Goal: Answer question/provide support

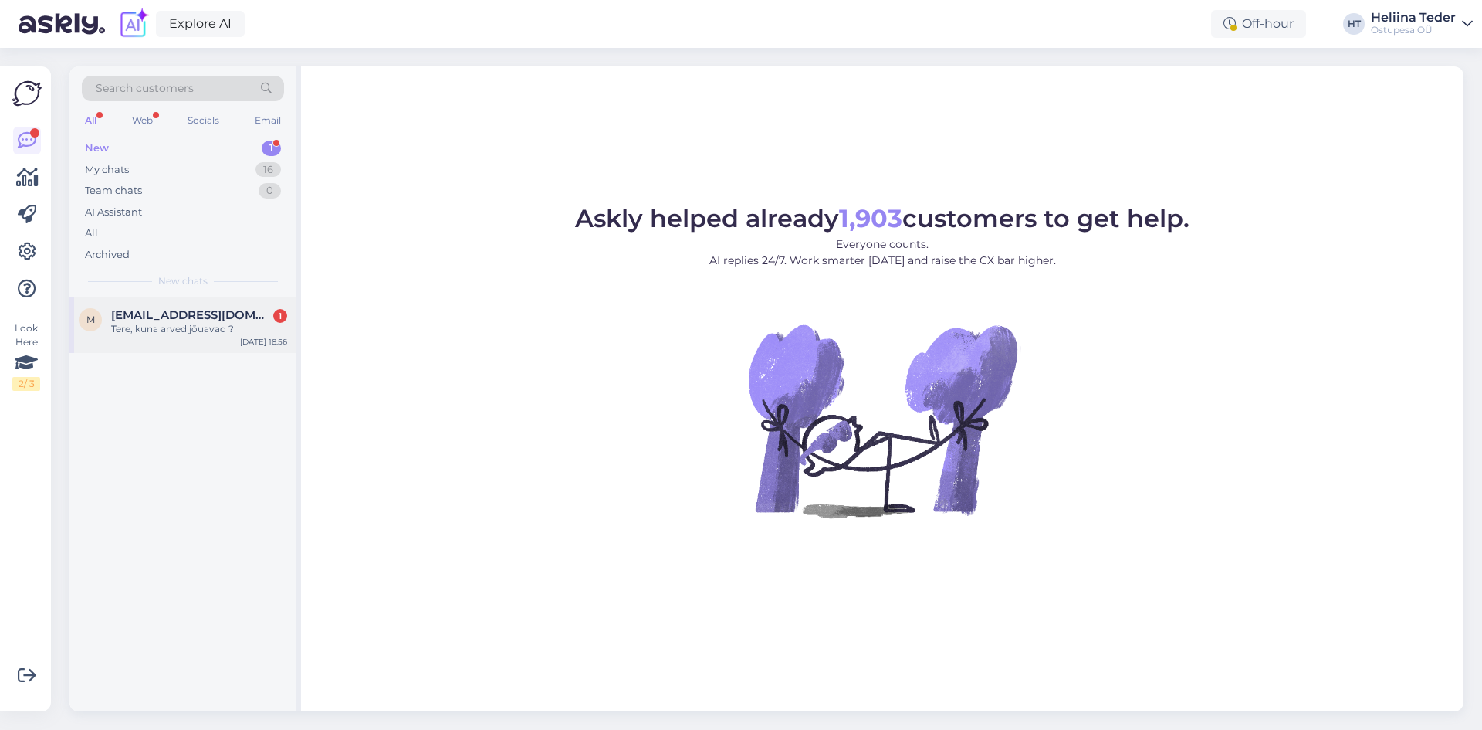
click at [213, 322] on div "Tere, kuna arved jõuavad ?" at bounding box center [199, 329] width 176 height 14
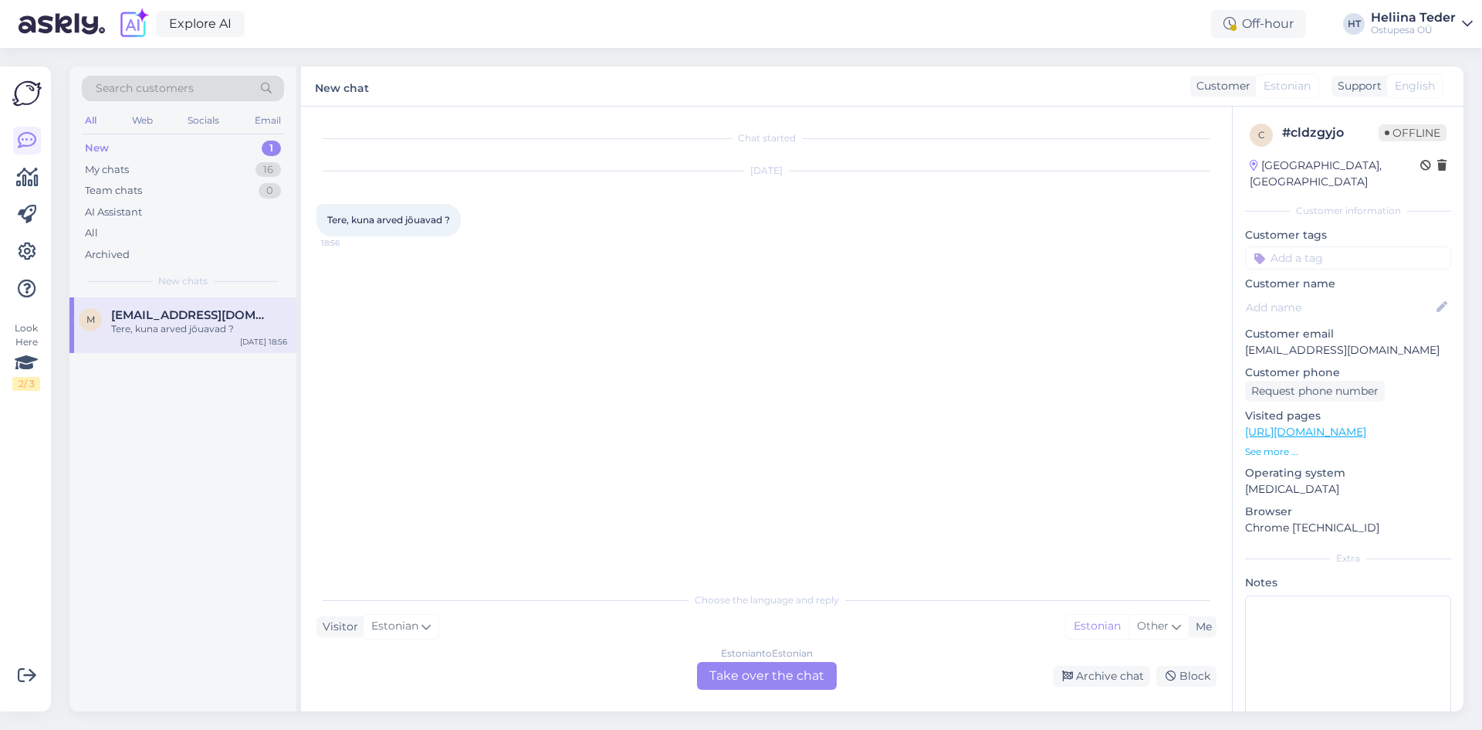
click at [1268, 342] on p "[EMAIL_ADDRESS][DOMAIN_NAME]" at bounding box center [1348, 350] width 206 height 16
copy p "[EMAIL_ADDRESS][DOMAIN_NAME]"
click at [770, 669] on div "Estonian to Estonian Take over the chat" at bounding box center [767, 676] width 140 height 28
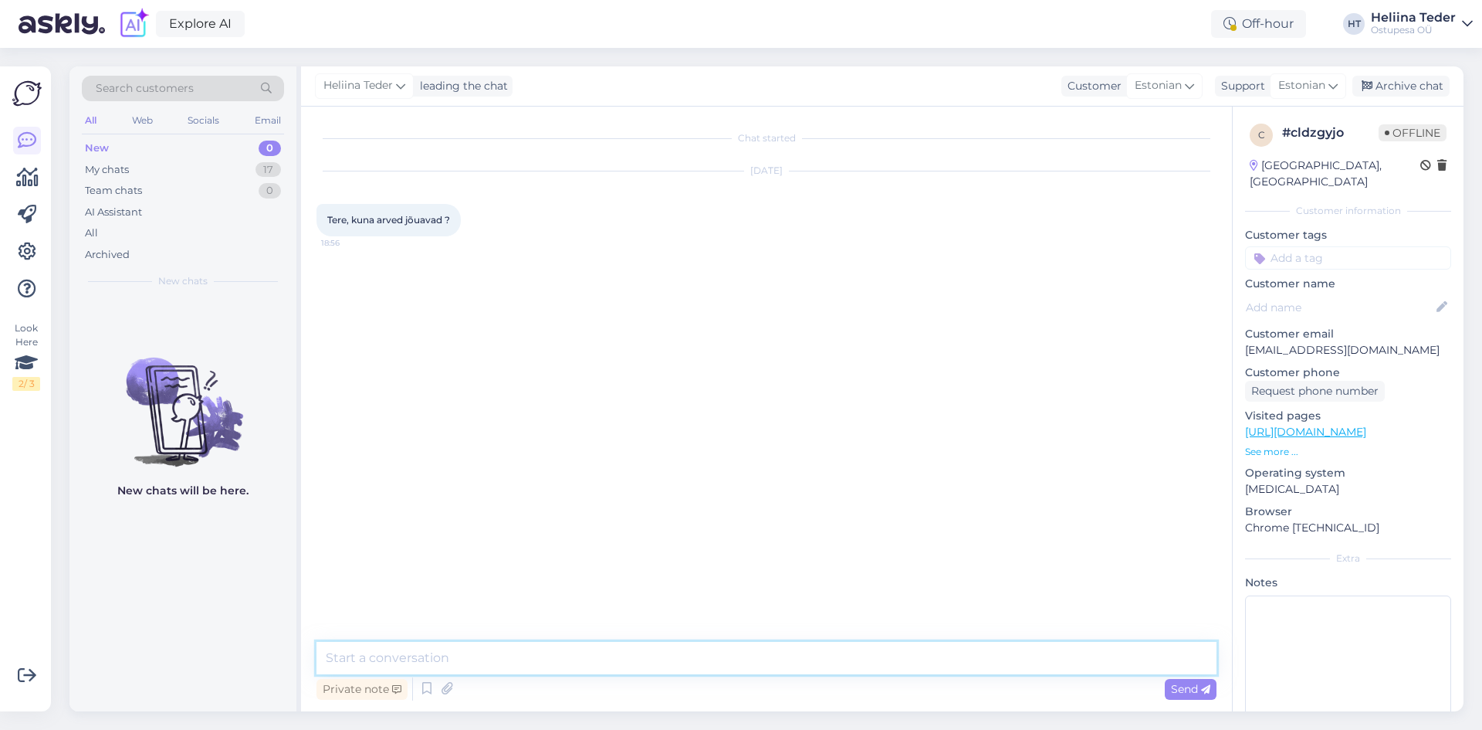
click at [503, 659] on textarea at bounding box center [767, 658] width 900 height 32
paste textarea "[URL][DOMAIN_NAME]"
type textarea "Tere! [PERSON_NAME] on siin lingil: [URL][DOMAIN_NAME]"
